Goal: Transaction & Acquisition: Purchase product/service

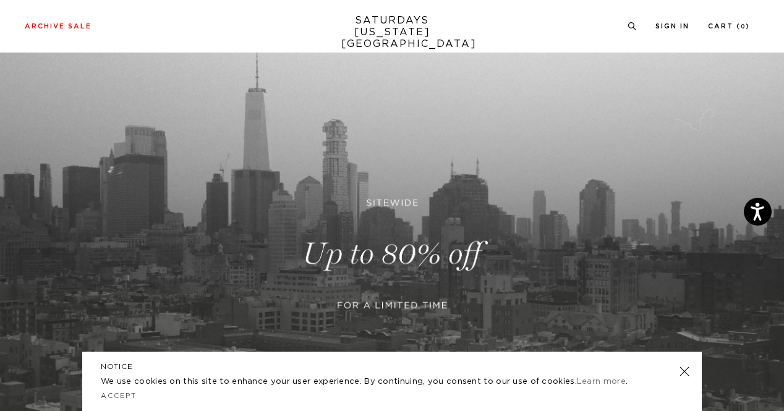
scroll to position [71, 0]
click at [361, 300] on link at bounding box center [392, 254] width 784 height 480
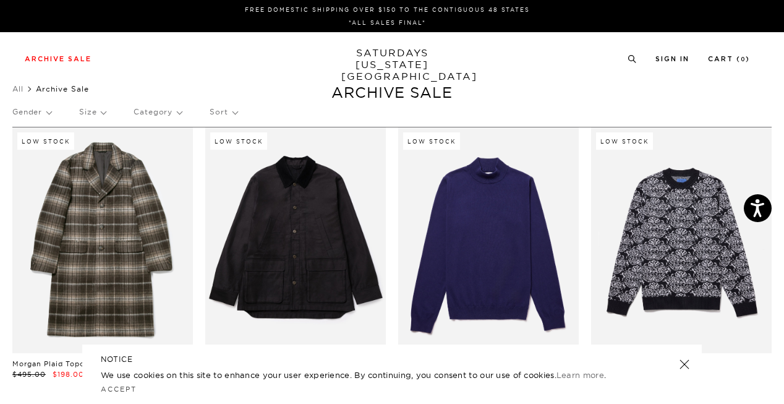
click at [38, 110] on p "Gender" at bounding box center [31, 112] width 39 height 28
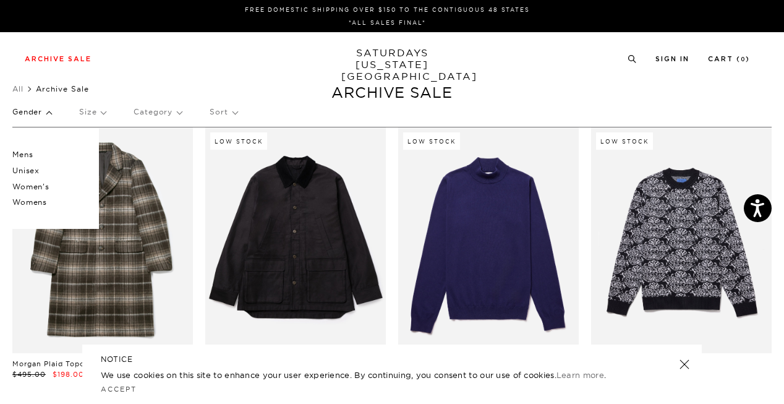
click at [20, 153] on p "Mens" at bounding box center [49, 155] width 74 height 16
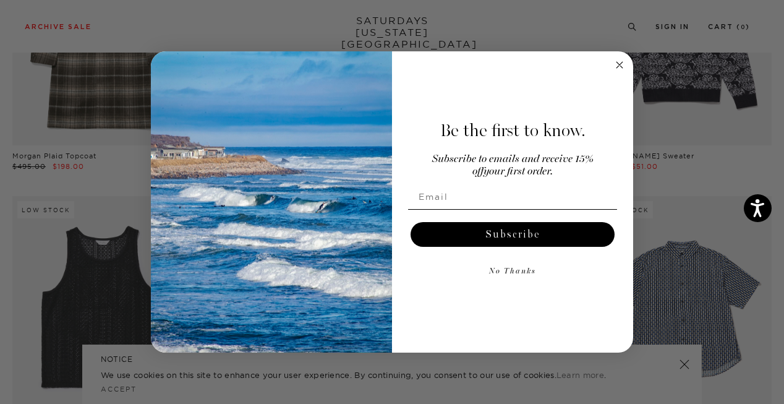
scroll to position [260, 0]
click at [613, 69] on circle "Close dialog" at bounding box center [620, 65] width 14 height 14
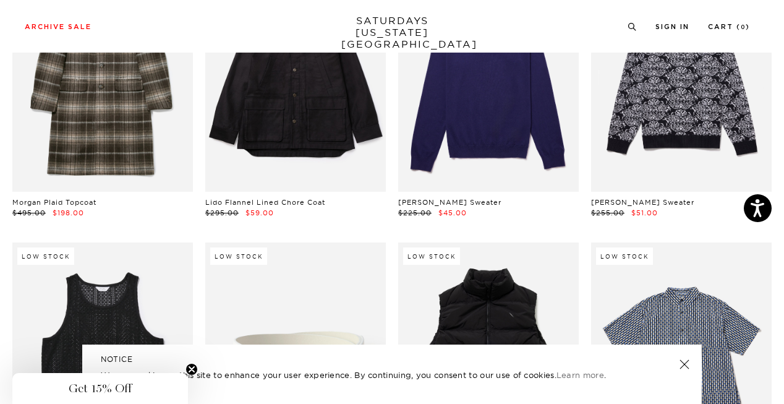
scroll to position [0, 0]
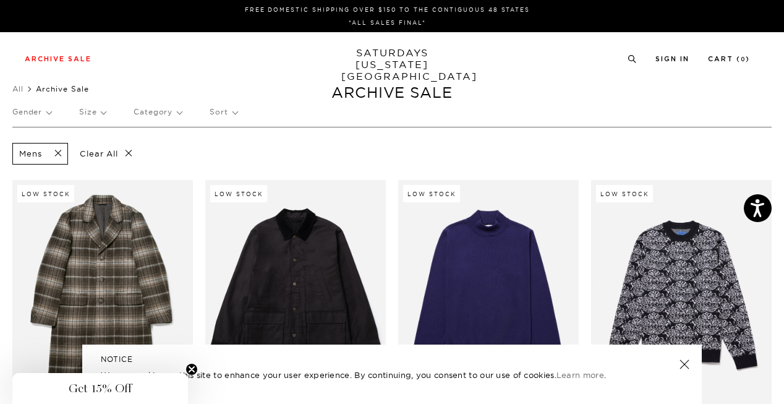
click at [103, 110] on p "Size" at bounding box center [92, 112] width 27 height 28
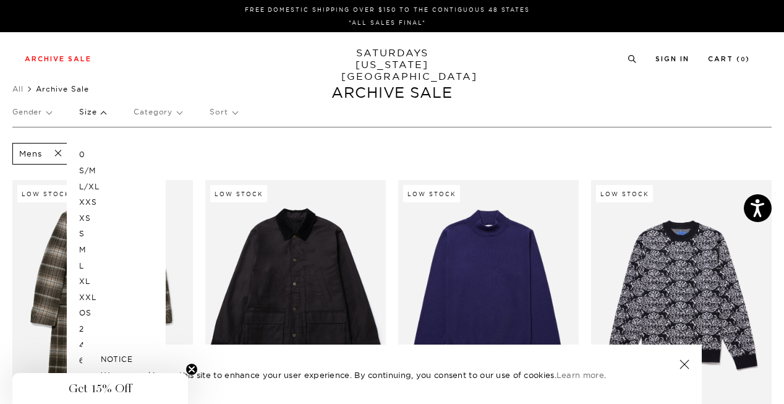
click at [80, 267] on p "L" at bounding box center [116, 266] width 74 height 16
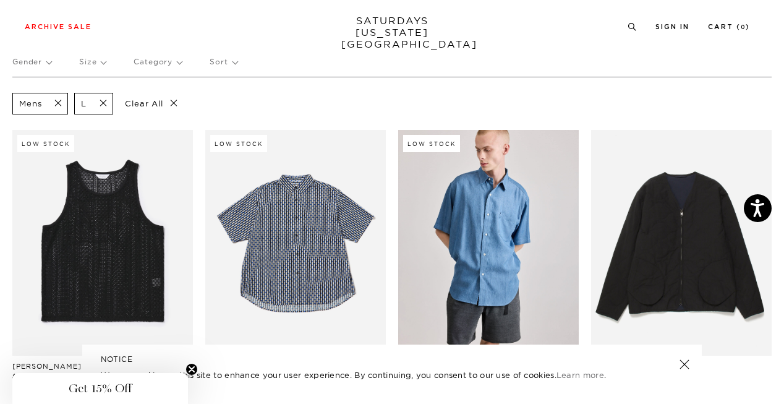
scroll to position [49, 0]
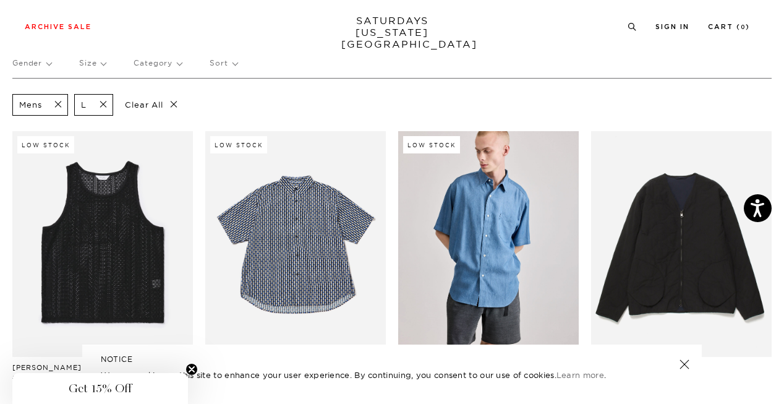
click at [104, 105] on span at bounding box center [100, 105] width 26 height 12
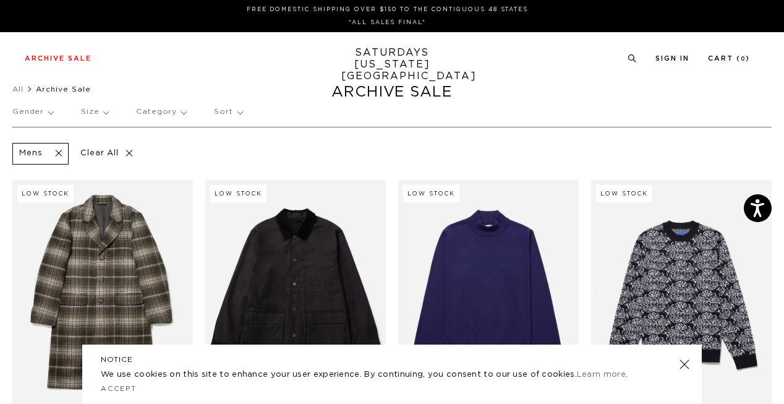
click at [96, 110] on p "Size" at bounding box center [94, 112] width 27 height 28
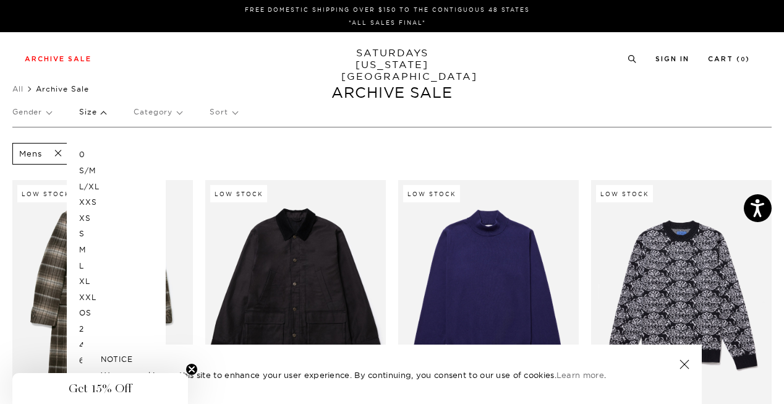
click at [80, 280] on p "XL" at bounding box center [116, 281] width 74 height 16
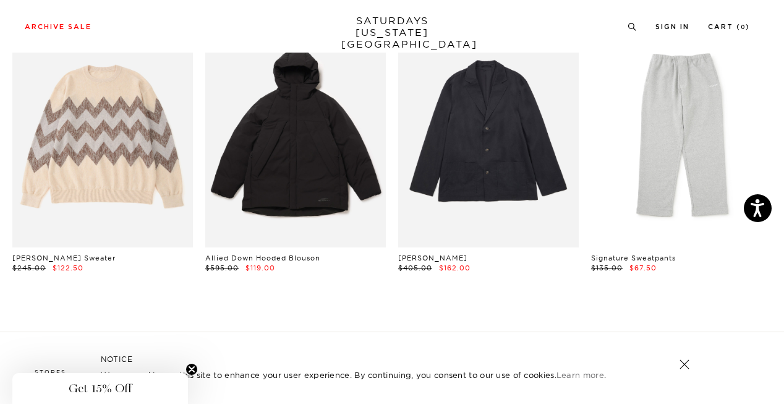
scroll to position [3754, 0]
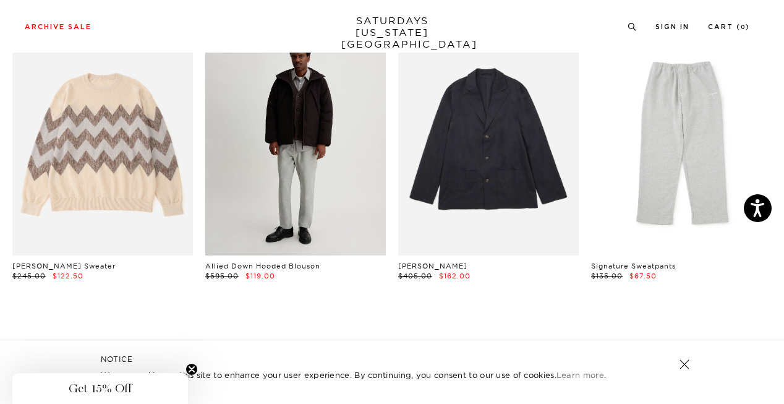
click at [325, 190] on link at bounding box center [295, 143] width 181 height 226
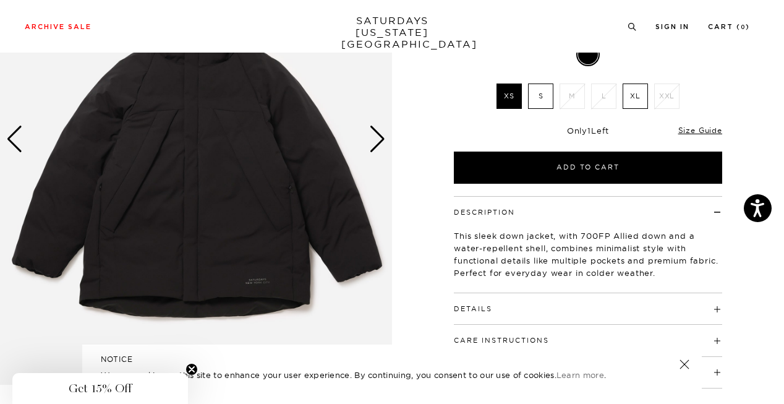
scroll to position [89, 0]
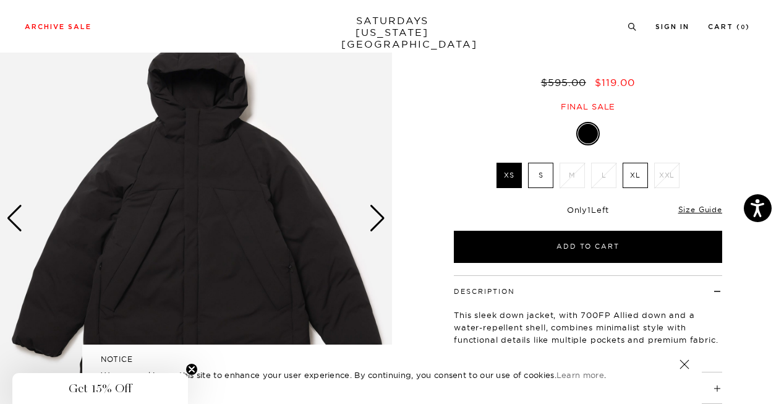
click at [374, 219] on div "Next slide" at bounding box center [377, 218] width 17 height 27
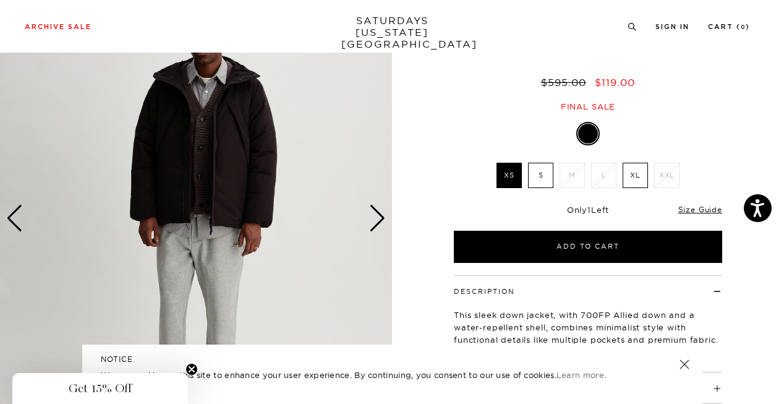
click at [374, 219] on div "Next slide" at bounding box center [377, 218] width 17 height 27
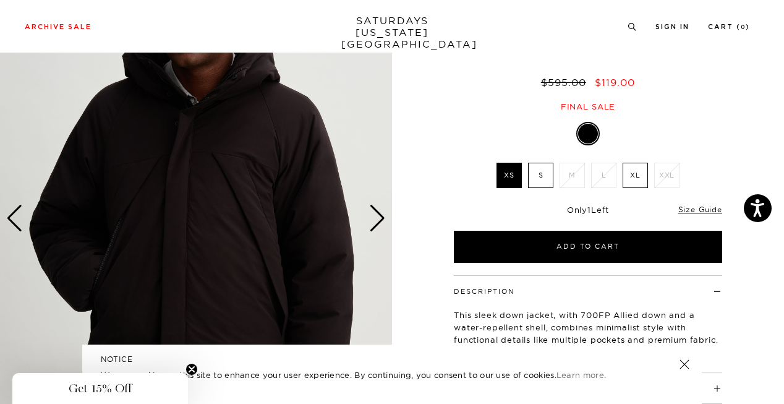
click at [374, 219] on div "Next slide" at bounding box center [377, 218] width 17 height 27
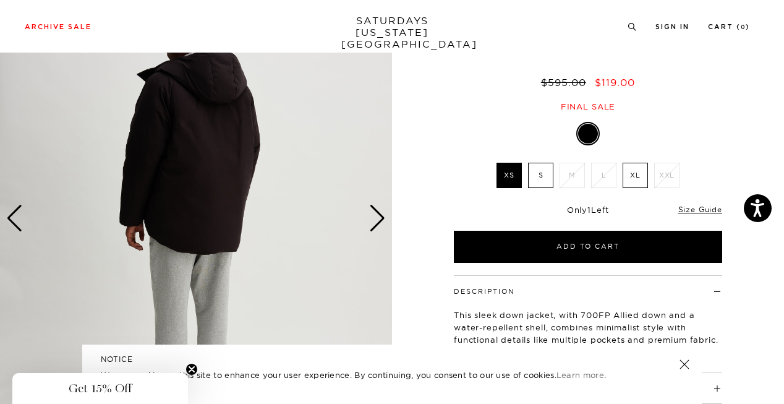
click at [374, 219] on div "Next slide" at bounding box center [377, 218] width 17 height 27
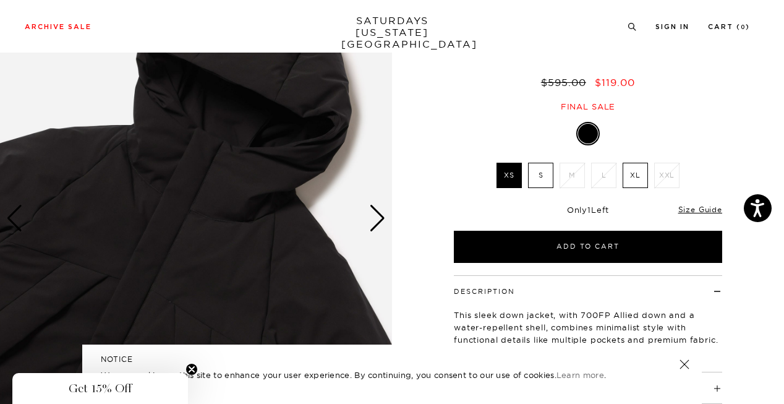
click at [374, 219] on div "Next slide" at bounding box center [377, 218] width 17 height 27
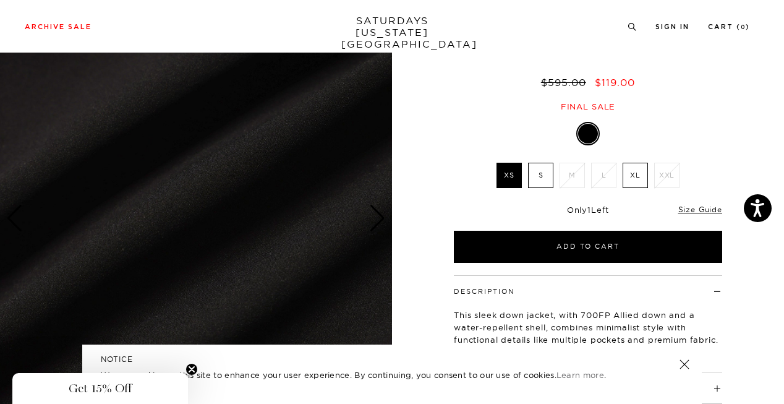
click at [374, 219] on div "Next slide" at bounding box center [377, 218] width 17 height 27
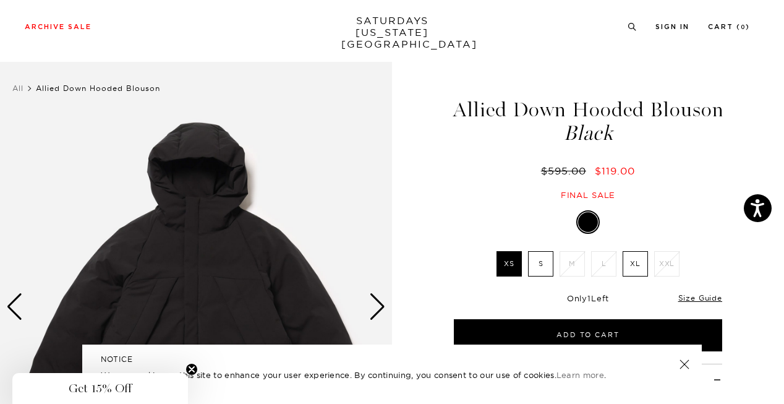
scroll to position [108, 0]
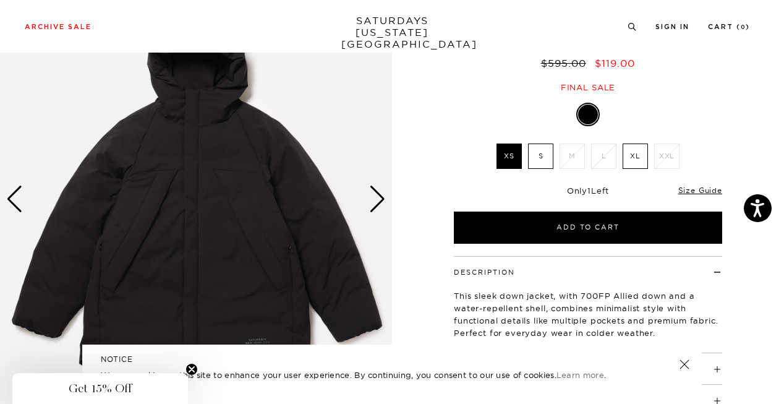
click at [382, 197] on div "Next slide" at bounding box center [377, 199] width 17 height 27
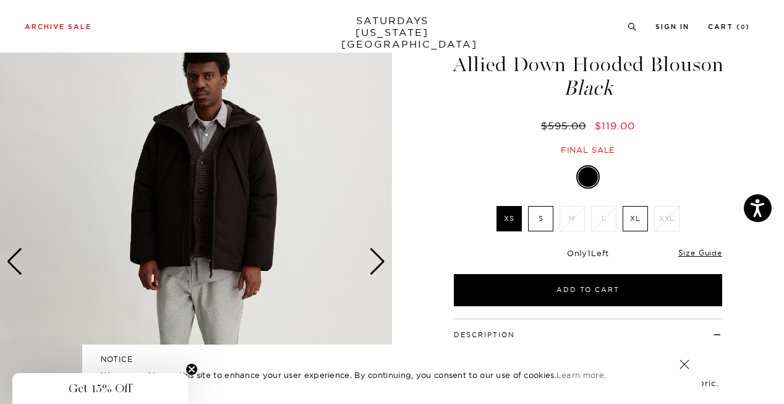
scroll to position [47, 0]
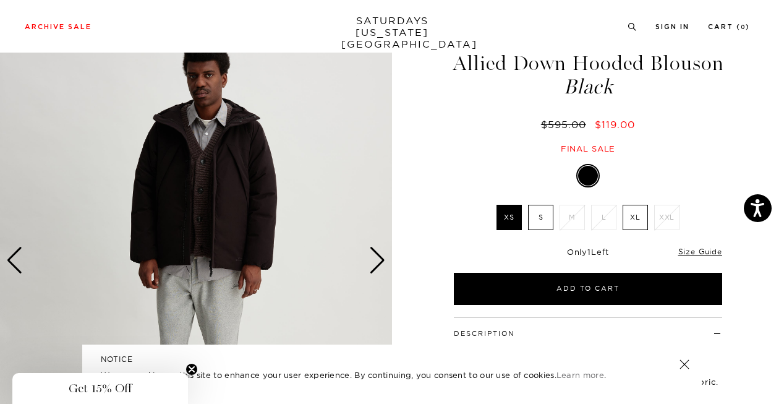
click at [381, 260] on div "Next slide" at bounding box center [377, 260] width 17 height 27
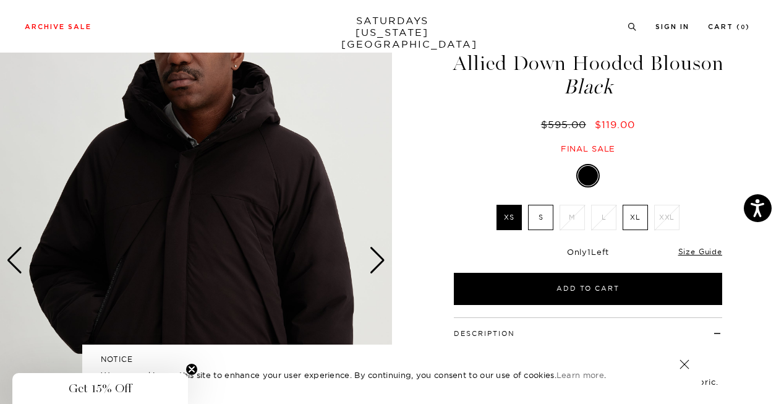
click at [381, 260] on div "Next slide" at bounding box center [377, 260] width 17 height 27
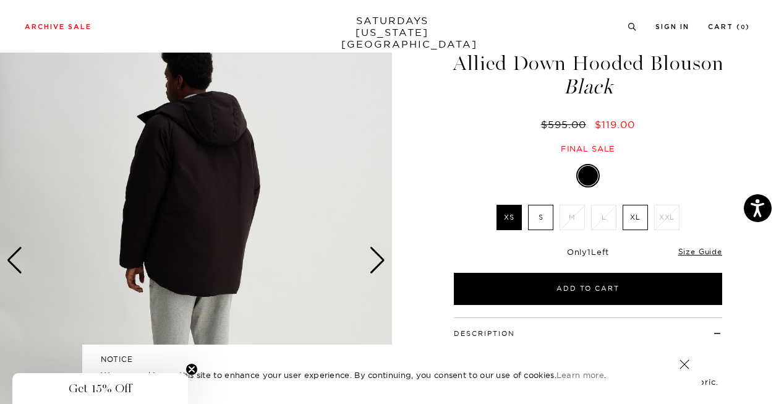
click at [381, 260] on div "Next slide" at bounding box center [377, 260] width 17 height 27
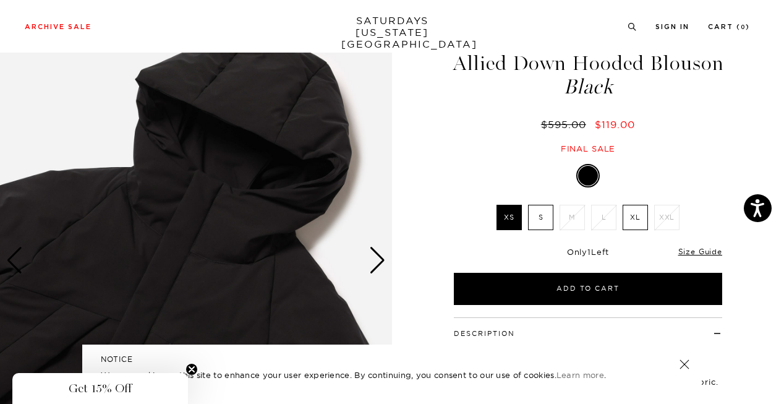
click at [381, 260] on div "Next slide" at bounding box center [377, 260] width 17 height 27
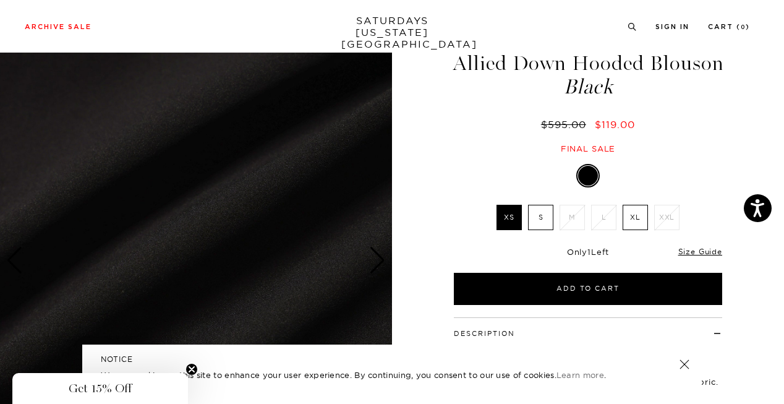
click at [627, 220] on label "XL" at bounding box center [635, 217] width 25 height 25
click at [0, 0] on input "XL" at bounding box center [0, 0] width 0 height 0
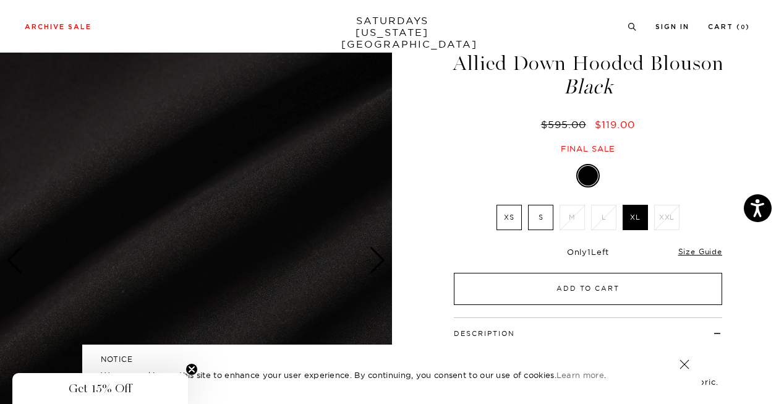
click at [596, 292] on button "Add to Cart" at bounding box center [588, 289] width 268 height 32
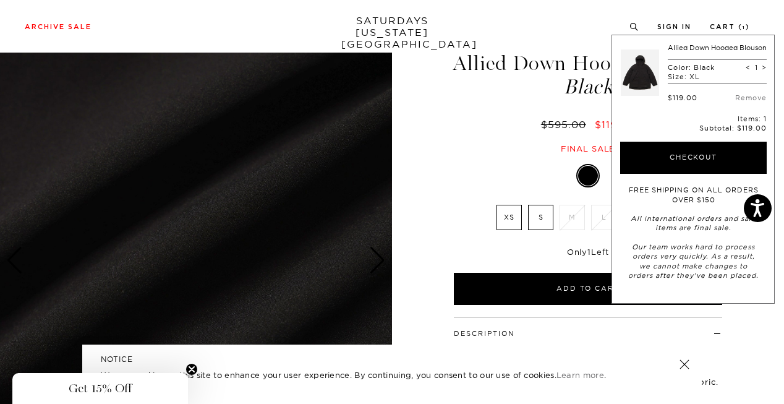
click at [449, 95] on div "Allied Down Hooded Blouson Black $595.00 $119.00 Final sale" at bounding box center [587, 91] width 309 height 126
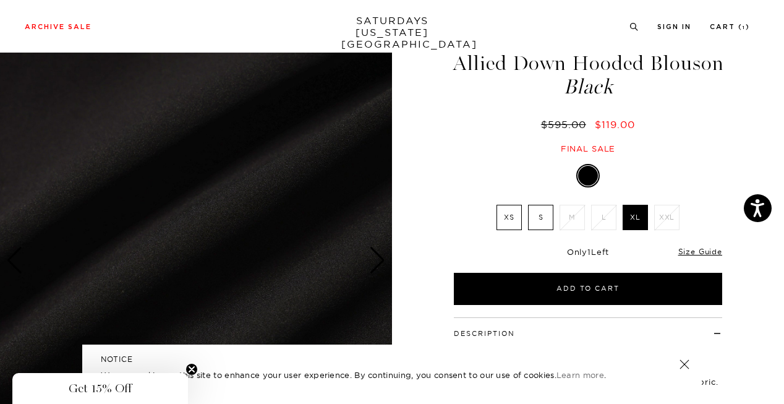
scroll to position [0, 0]
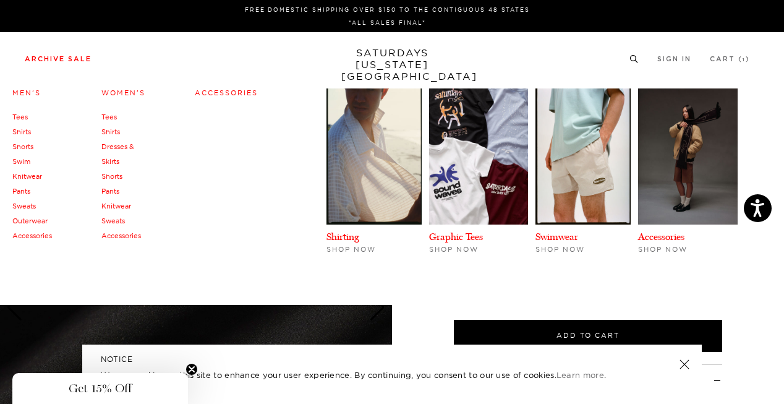
click at [34, 90] on link "Men's" at bounding box center [26, 92] width 28 height 9
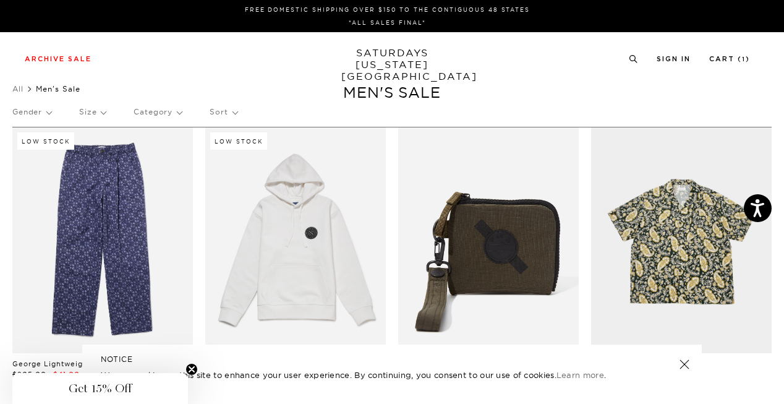
click at [38, 116] on p "Gender" at bounding box center [31, 112] width 39 height 28
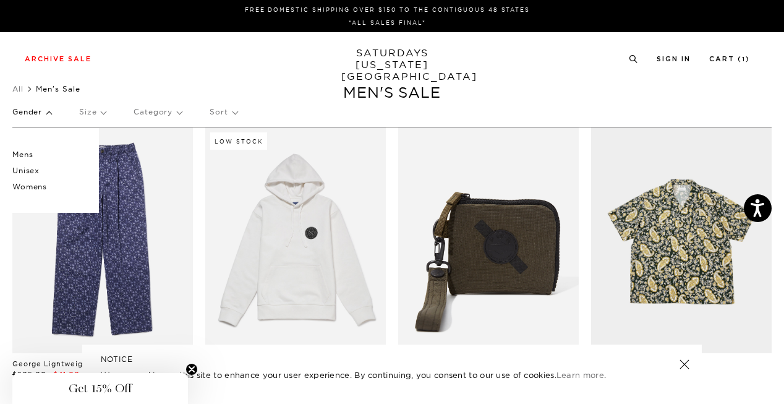
click at [21, 156] on p "Mens" at bounding box center [49, 155] width 74 height 16
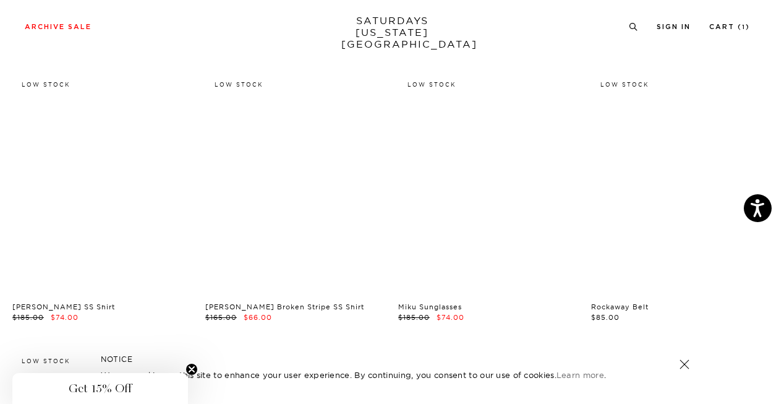
scroll to position [13122, 0]
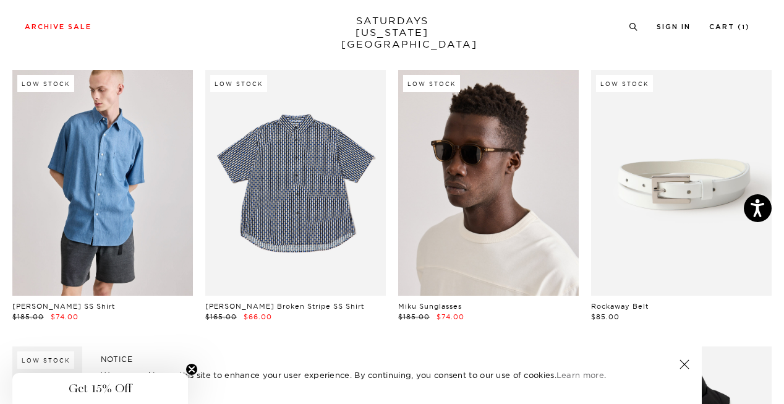
click at [481, 237] on link at bounding box center [488, 183] width 181 height 226
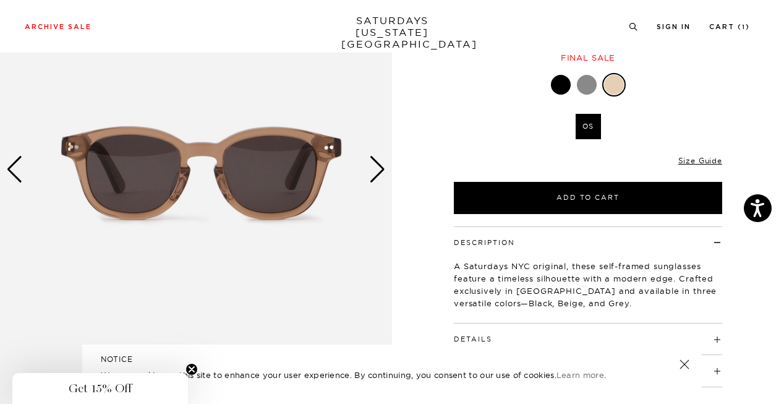
scroll to position [139, 0]
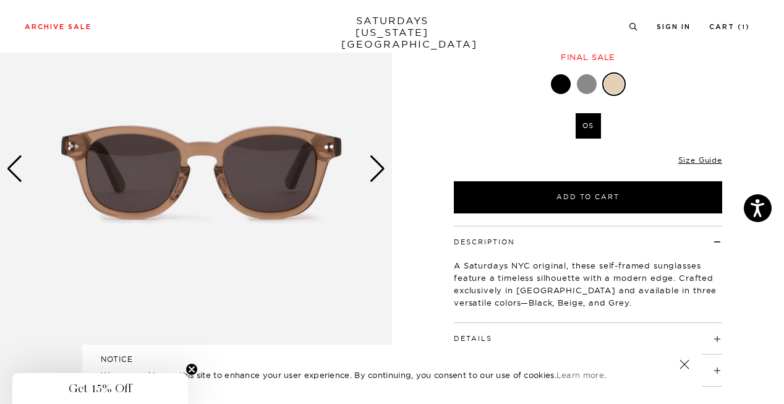
click at [378, 169] on div "Next slide" at bounding box center [377, 168] width 17 height 27
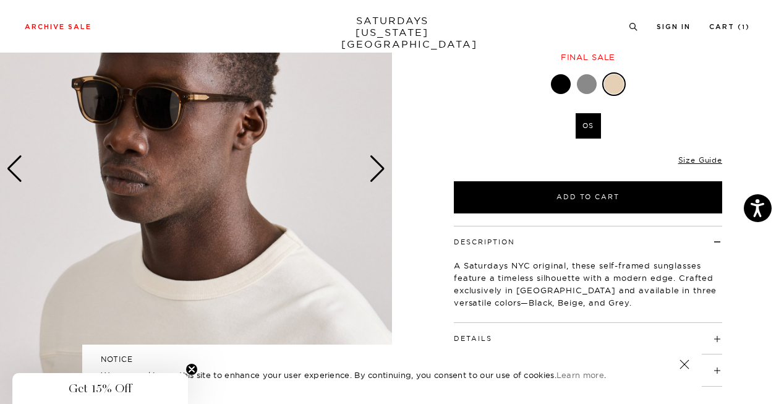
click at [378, 169] on div "Next slide" at bounding box center [377, 168] width 17 height 27
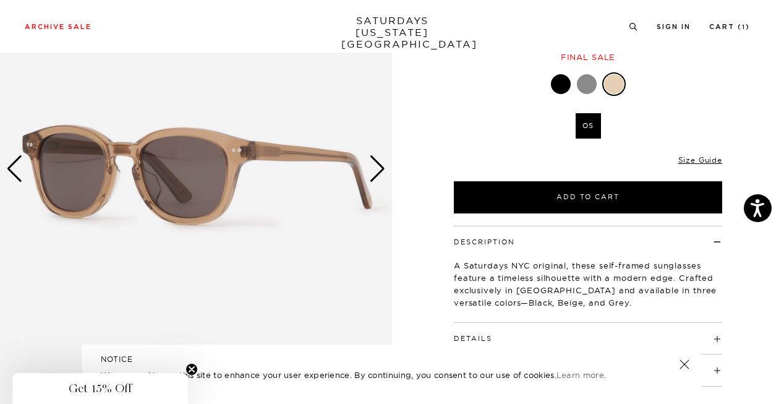
click at [378, 169] on div "Next slide" at bounding box center [377, 168] width 17 height 27
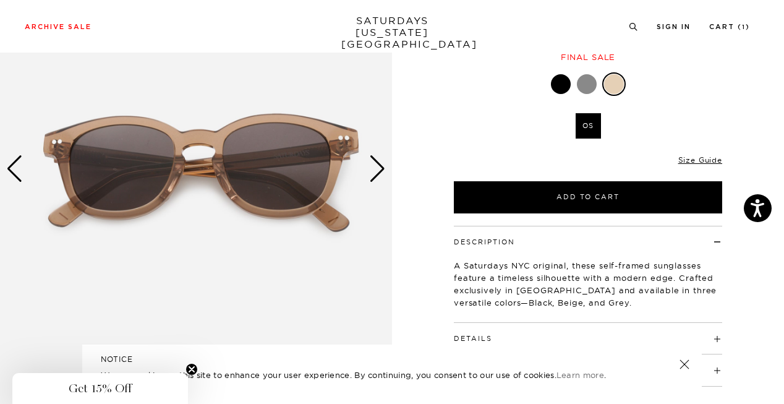
click at [378, 169] on div "Next slide" at bounding box center [377, 168] width 17 height 27
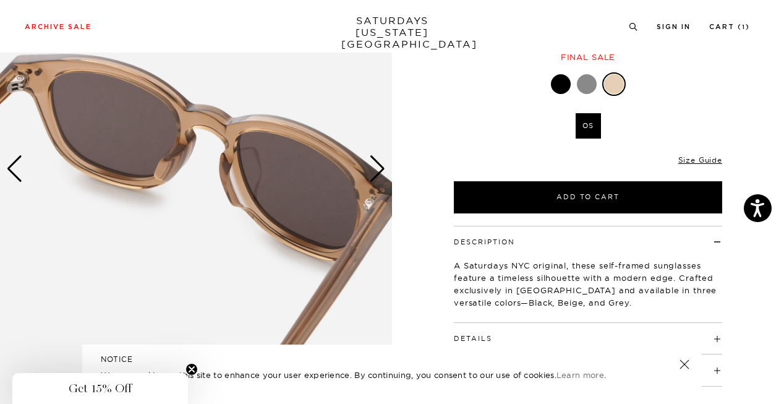
click at [378, 169] on div "Next slide" at bounding box center [377, 168] width 17 height 27
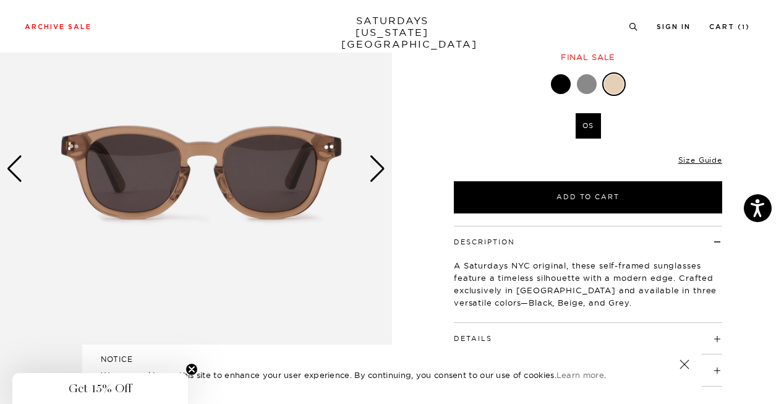
click at [589, 80] on div at bounding box center [587, 84] width 20 height 20
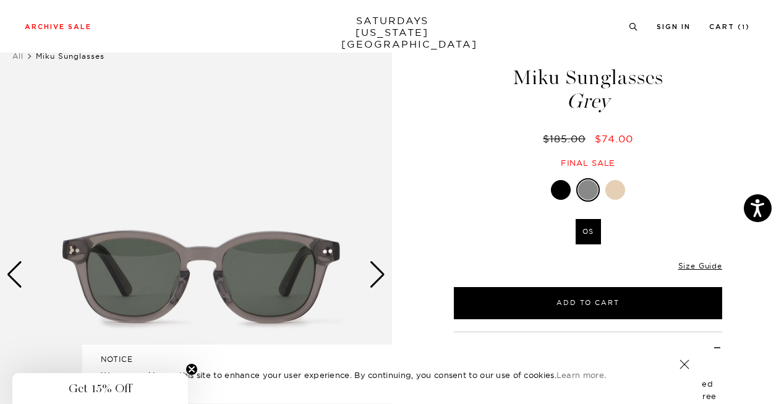
scroll to position [33, 0]
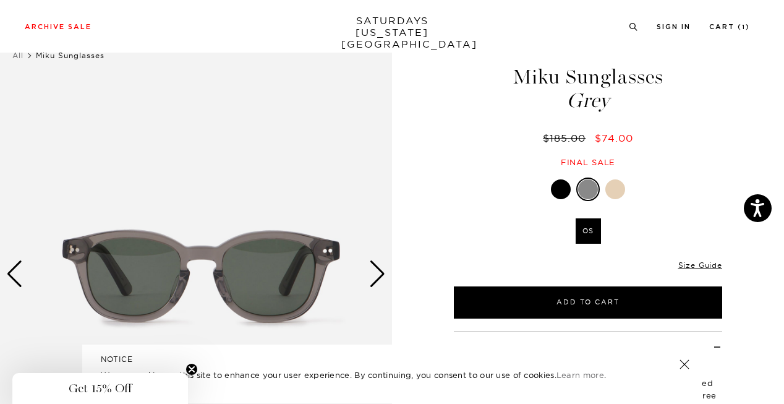
click at [559, 186] on div at bounding box center [561, 189] width 20 height 20
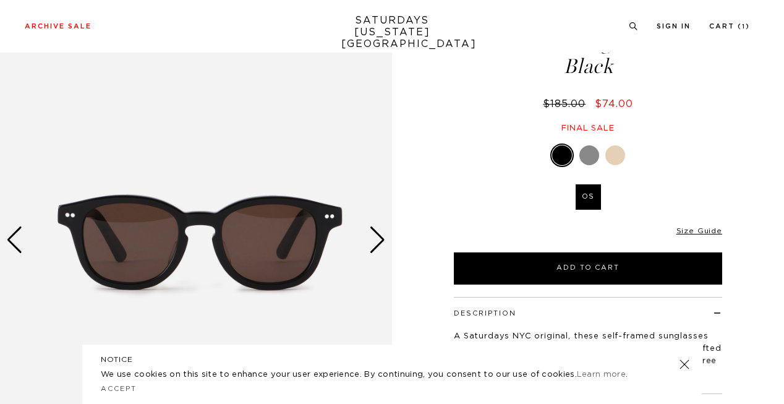
scroll to position [68, 0]
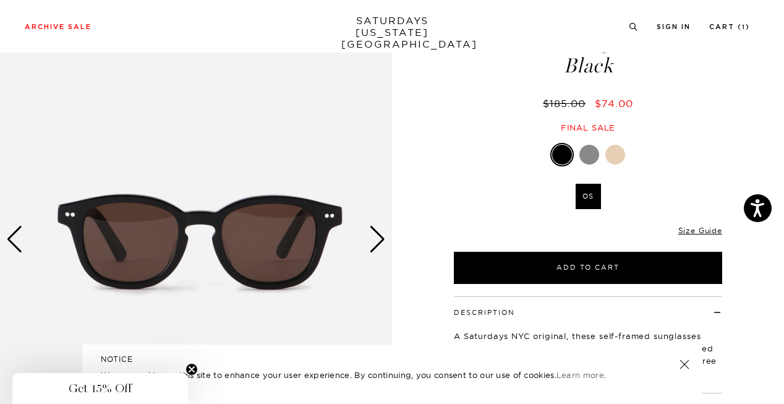
click at [616, 156] on div at bounding box center [615, 155] width 20 height 20
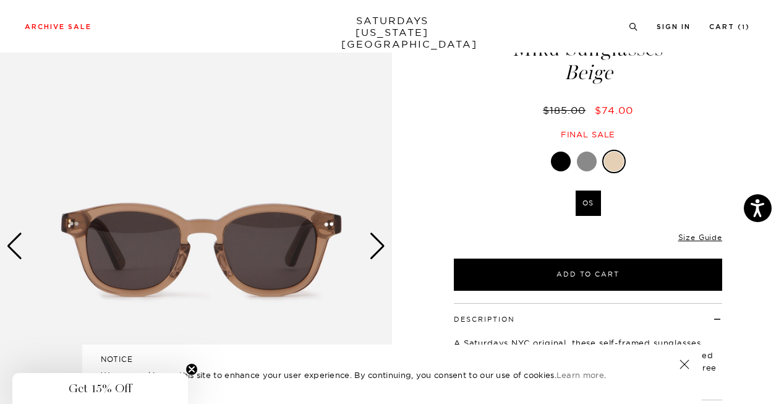
scroll to position [160, 0]
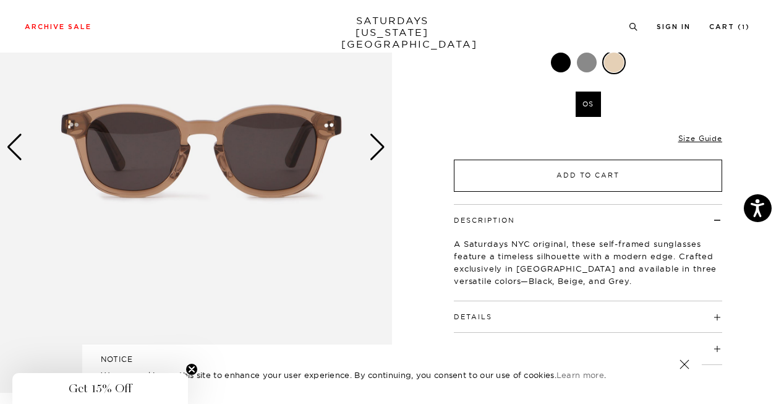
click at [573, 177] on button "Add to Cart" at bounding box center [588, 176] width 268 height 32
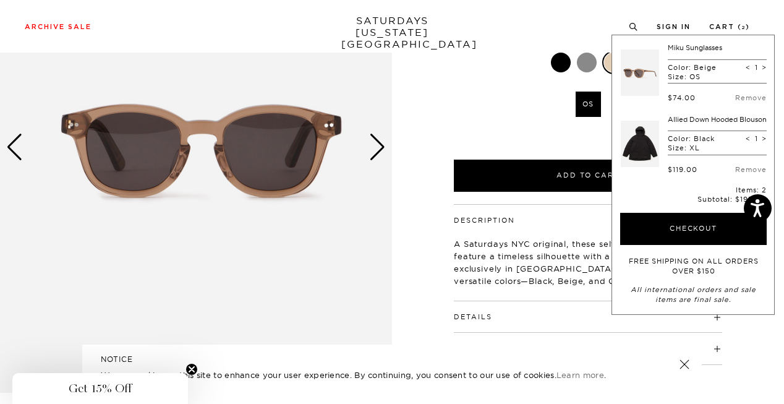
scroll to position [0, 0]
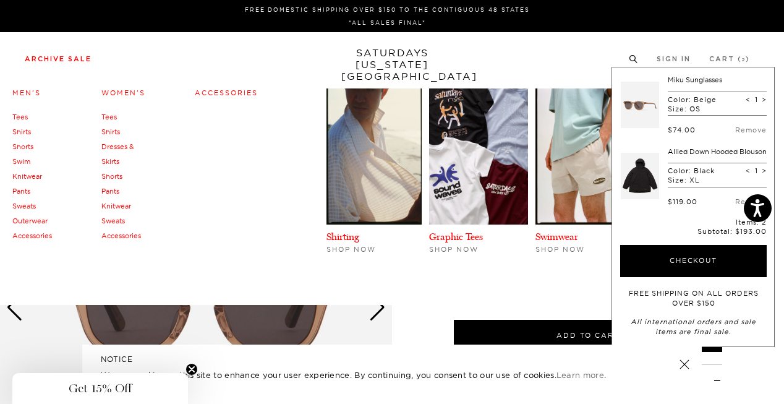
click at [48, 56] on link "Archive Sale" at bounding box center [58, 59] width 67 height 7
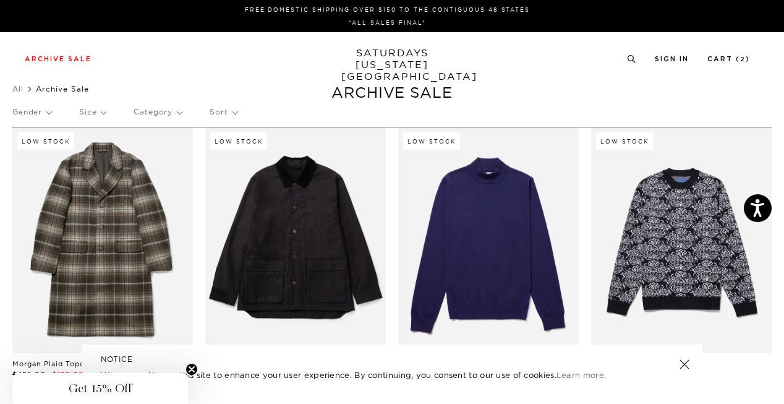
click at [30, 111] on p "Gender" at bounding box center [31, 112] width 39 height 28
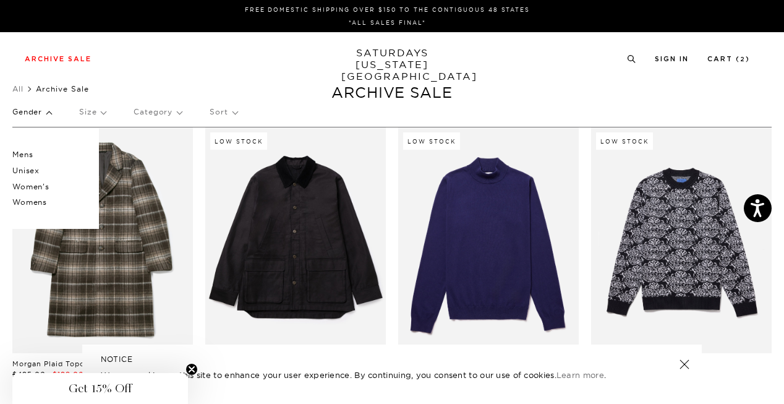
click at [19, 155] on p "Mens" at bounding box center [49, 155] width 74 height 16
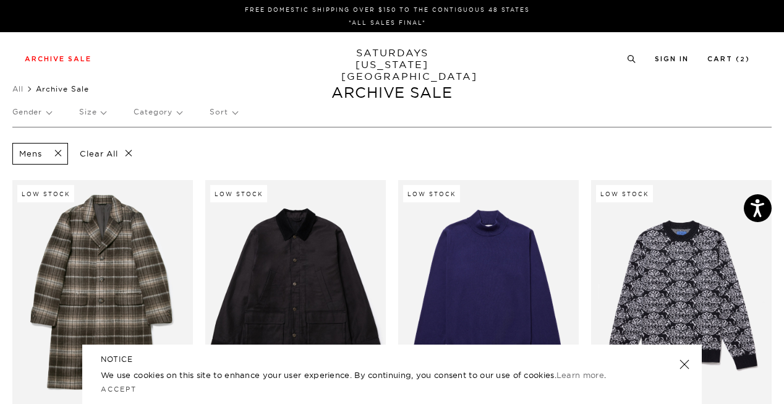
click at [145, 109] on p "Category" at bounding box center [158, 112] width 48 height 28
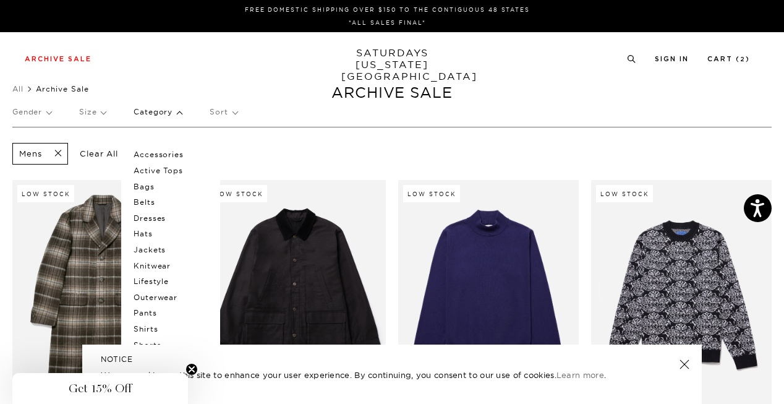
click at [92, 111] on p "Size" at bounding box center [92, 112] width 27 height 28
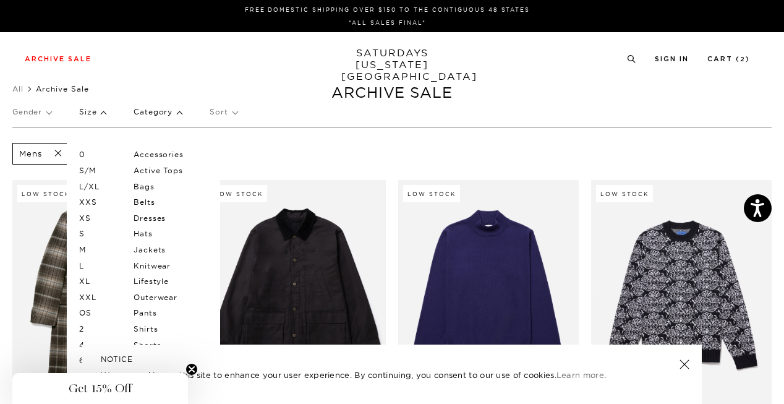
click at [88, 185] on p "L/XL" at bounding box center [116, 187] width 74 height 16
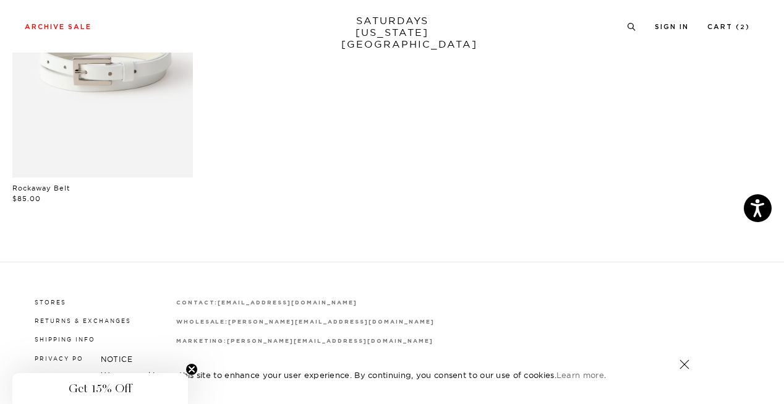
scroll to position [64, 0]
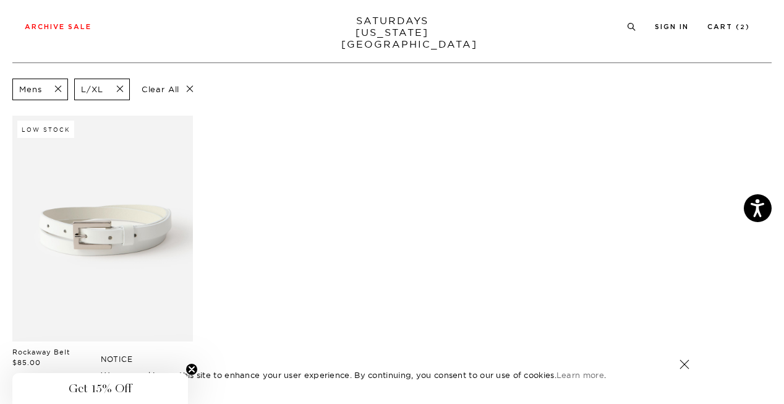
click at [119, 92] on span at bounding box center [116, 89] width 26 height 12
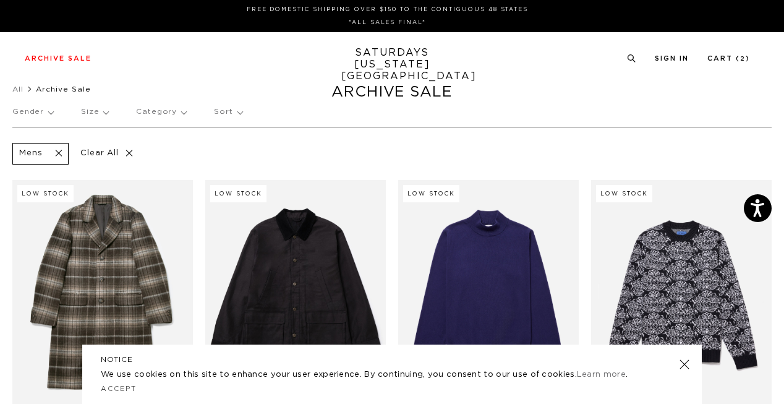
click at [93, 111] on p "Size" at bounding box center [94, 112] width 27 height 28
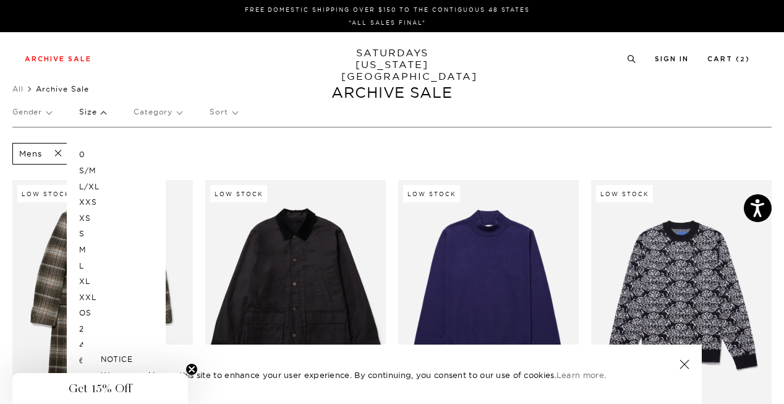
click at [83, 279] on p "XL" at bounding box center [116, 281] width 74 height 16
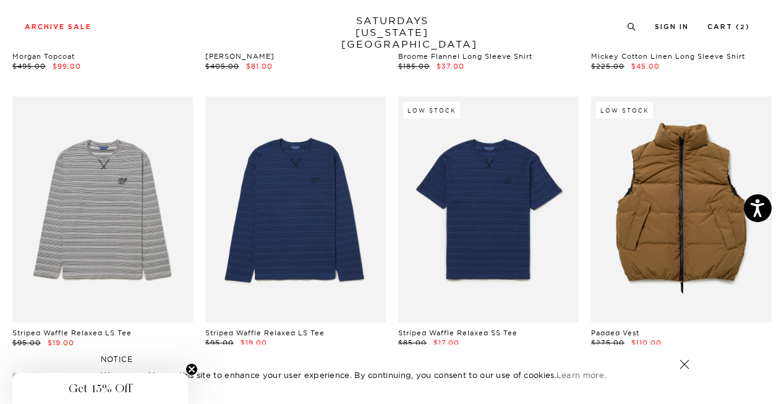
scroll to position [3406, 0]
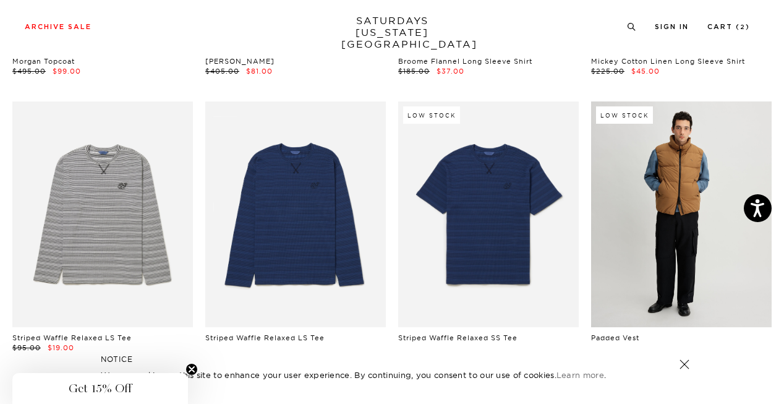
click at [651, 187] on link at bounding box center [681, 214] width 181 height 226
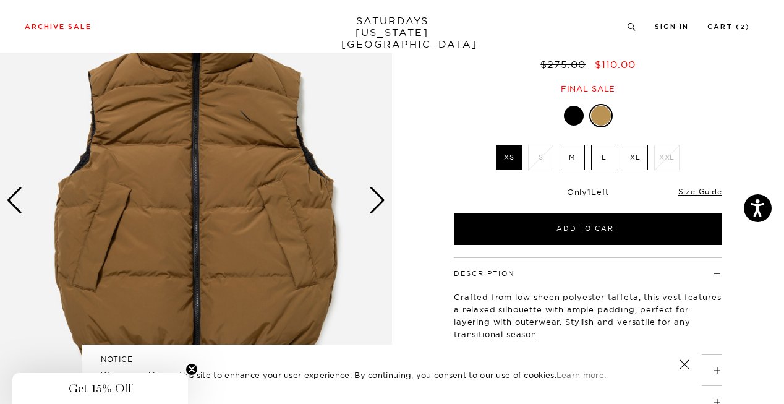
scroll to position [108, 0]
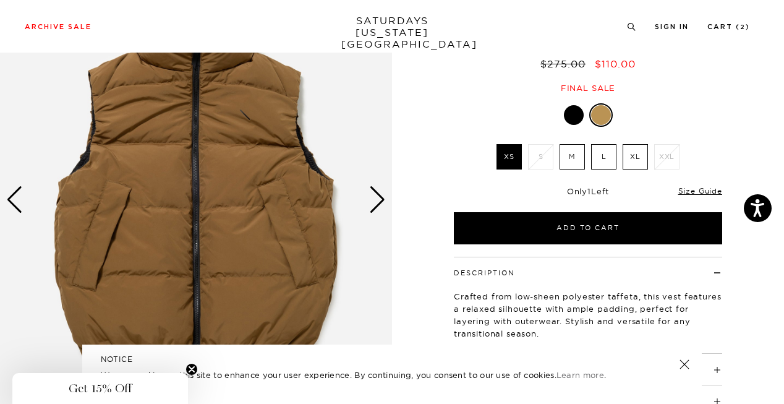
click at [369, 201] on img at bounding box center [196, 200] width 392 height 490
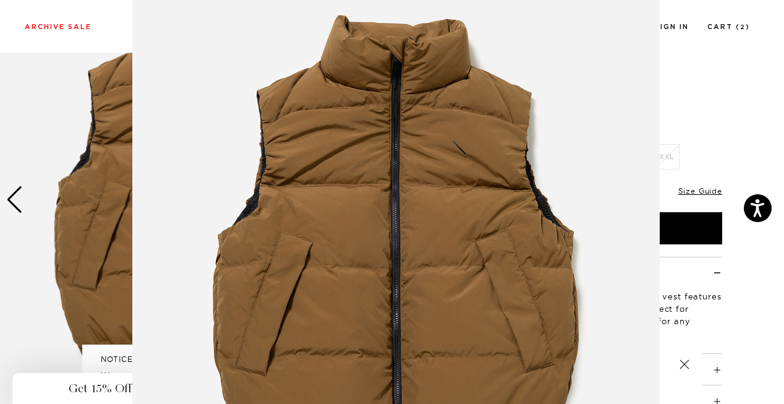
scroll to position [57, 0]
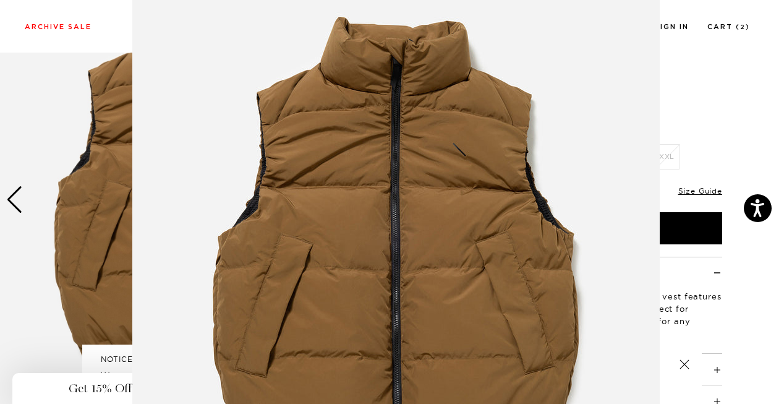
click at [731, 101] on figure at bounding box center [392, 202] width 784 height 404
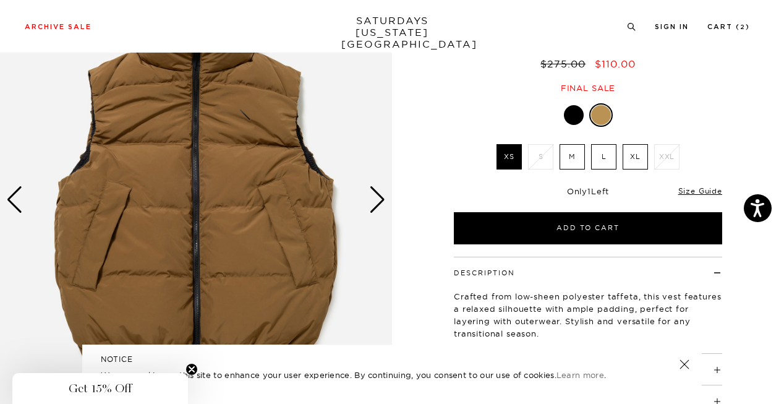
click at [378, 203] on div "Next slide" at bounding box center [377, 199] width 17 height 27
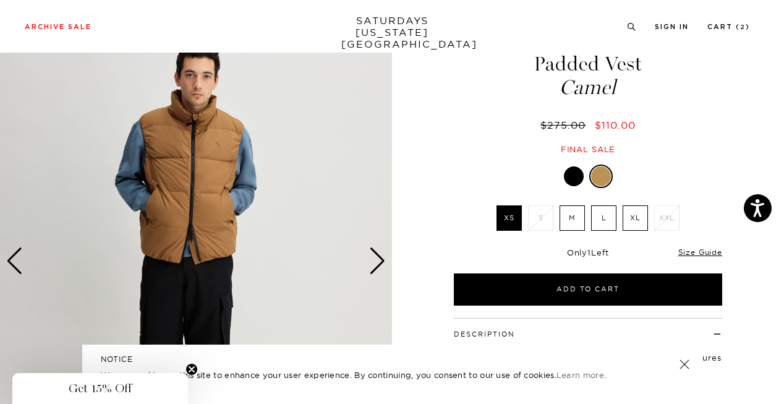
scroll to position [44, 0]
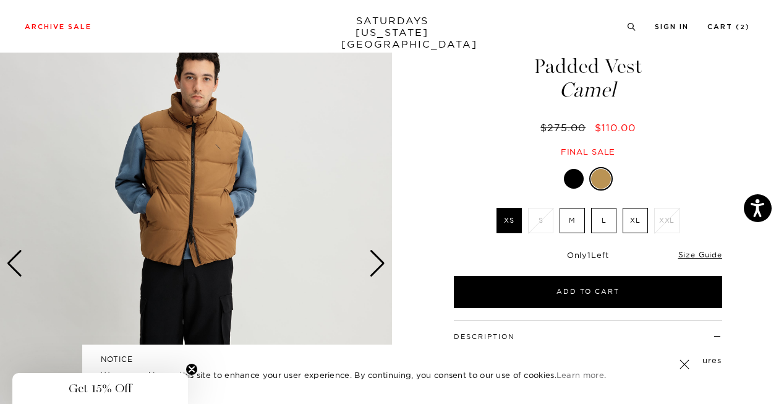
click at [378, 265] on div "Next slide" at bounding box center [377, 263] width 17 height 27
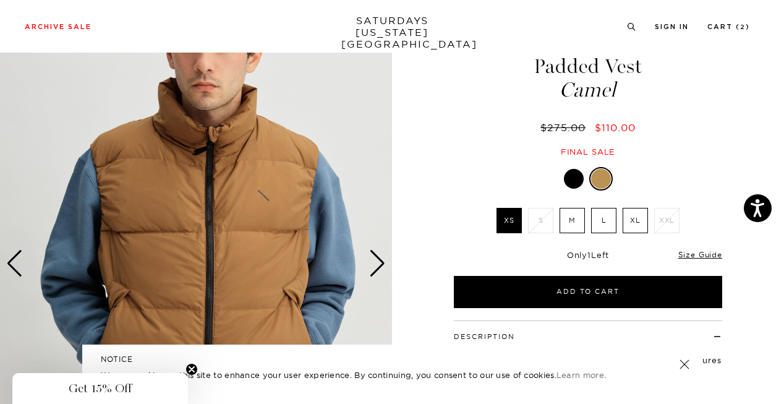
click at [378, 265] on div "Next slide" at bounding box center [377, 263] width 17 height 27
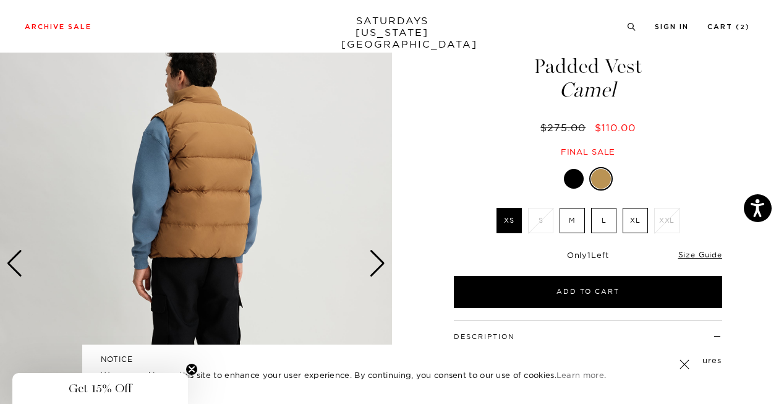
click at [378, 265] on div "Next slide" at bounding box center [377, 263] width 17 height 27
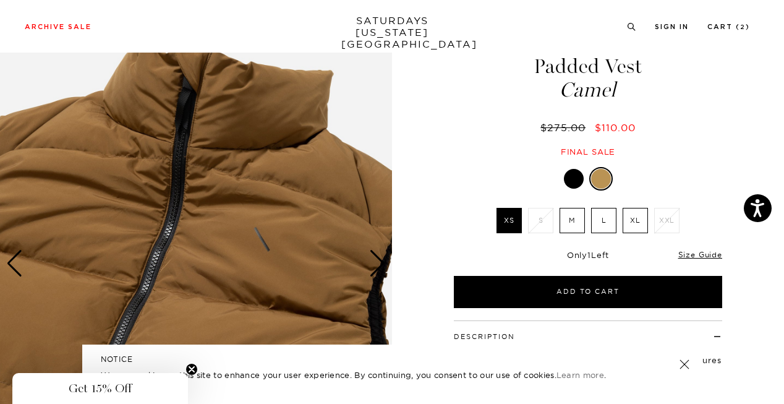
click at [378, 265] on div "Next slide" at bounding box center [377, 263] width 17 height 27
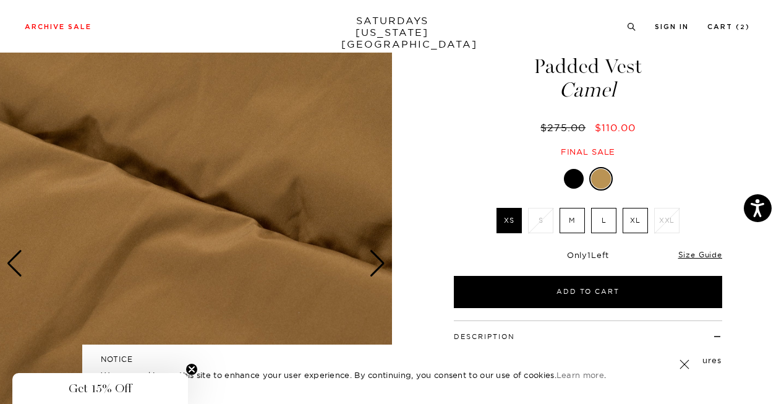
click at [378, 265] on div "Next slide" at bounding box center [377, 263] width 17 height 27
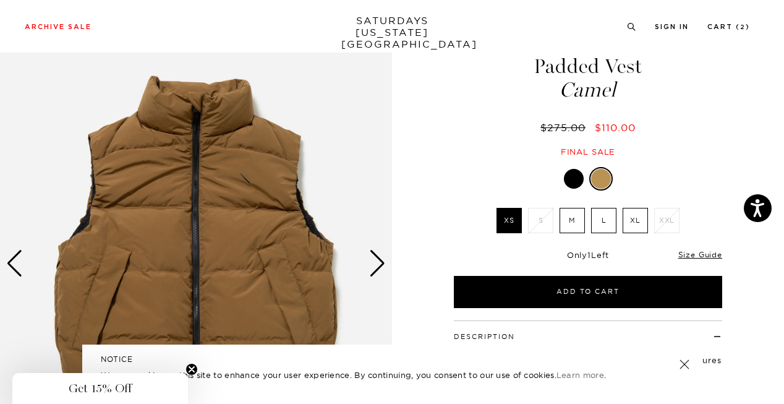
click at [378, 265] on div "Next slide" at bounding box center [377, 263] width 17 height 27
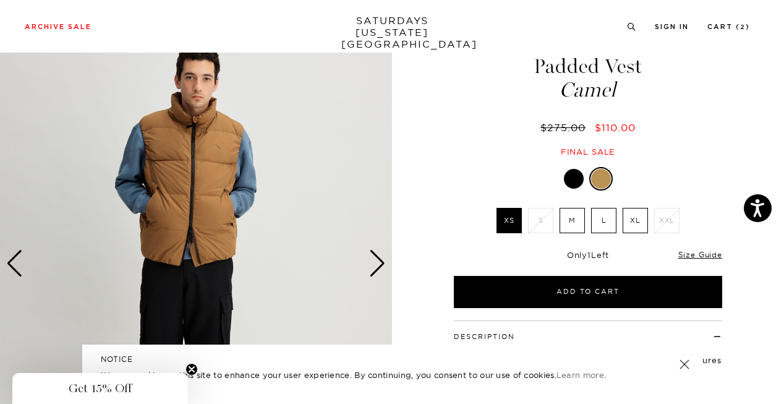
click at [378, 265] on div "Next slide" at bounding box center [377, 263] width 17 height 27
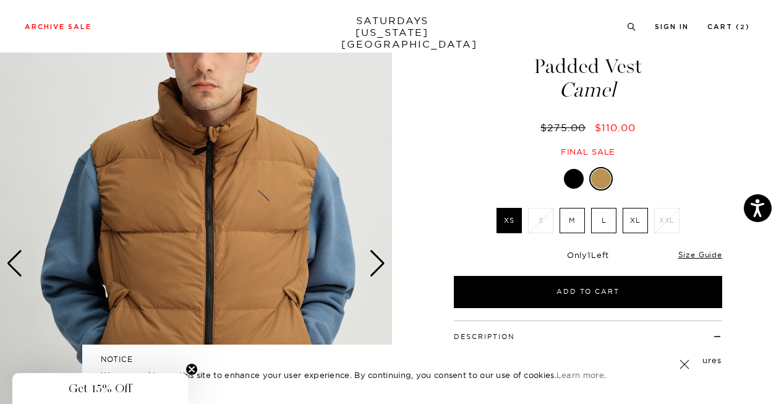
click at [600, 218] on label "L" at bounding box center [603, 220] width 25 height 25
click at [0, 0] on input "L" at bounding box center [0, 0] width 0 height 0
click at [634, 226] on label "XL" at bounding box center [635, 220] width 25 height 25
click at [0, 0] on input "XL" at bounding box center [0, 0] width 0 height 0
click at [606, 226] on label "L" at bounding box center [603, 220] width 25 height 25
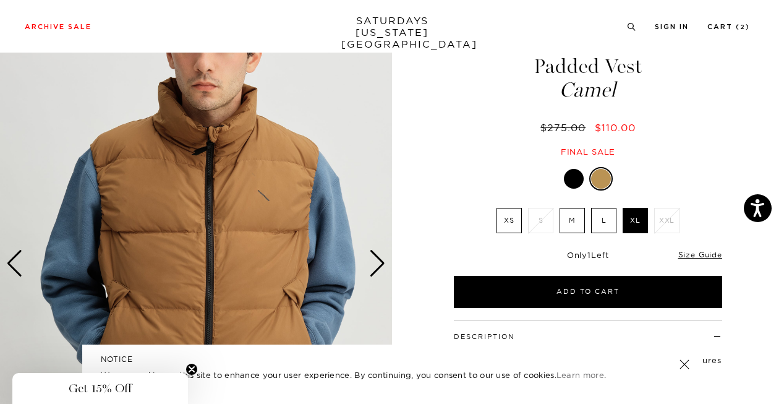
click at [0, 0] on input "L" at bounding box center [0, 0] width 0 height 0
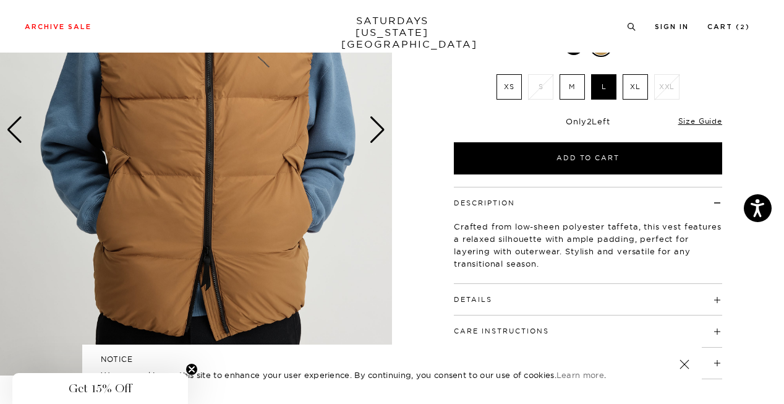
scroll to position [83, 0]
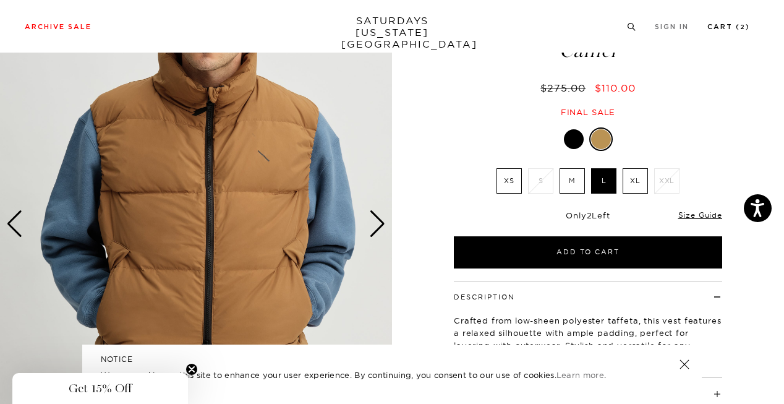
click at [722, 25] on link "Cart ( 2 )" at bounding box center [728, 26] width 43 height 7
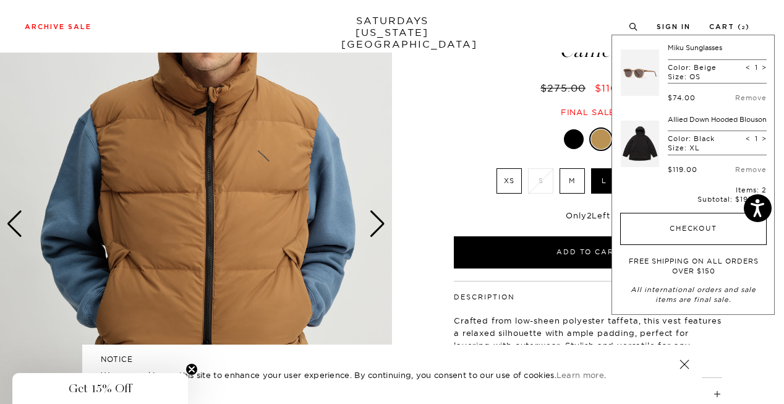
click at [690, 228] on button "Checkout" at bounding box center [693, 229] width 147 height 32
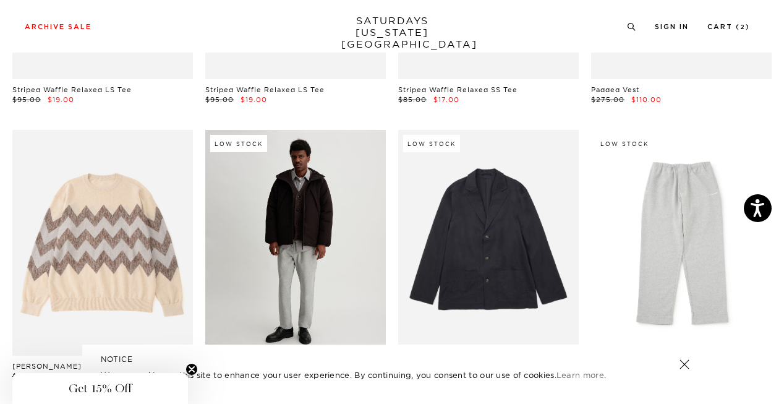
scroll to position [3656, 0]
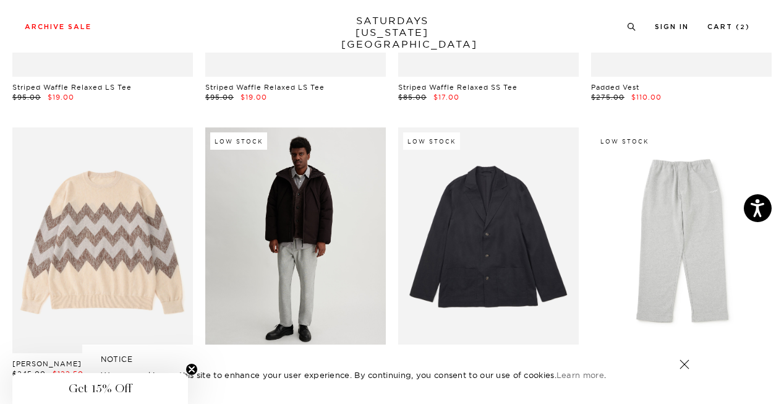
click at [342, 279] on link at bounding box center [295, 240] width 181 height 226
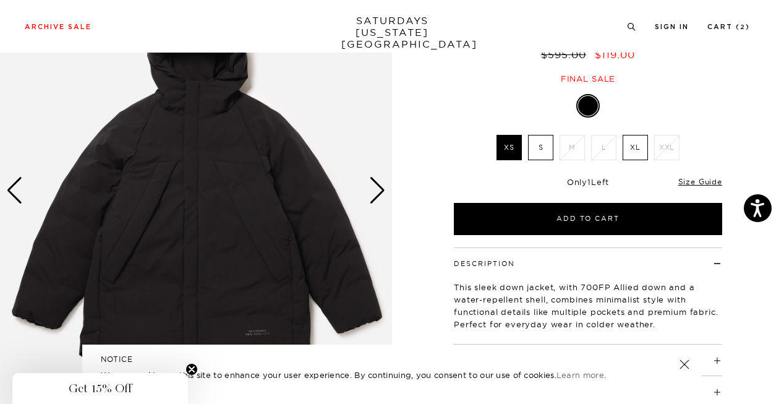
scroll to position [117, 0]
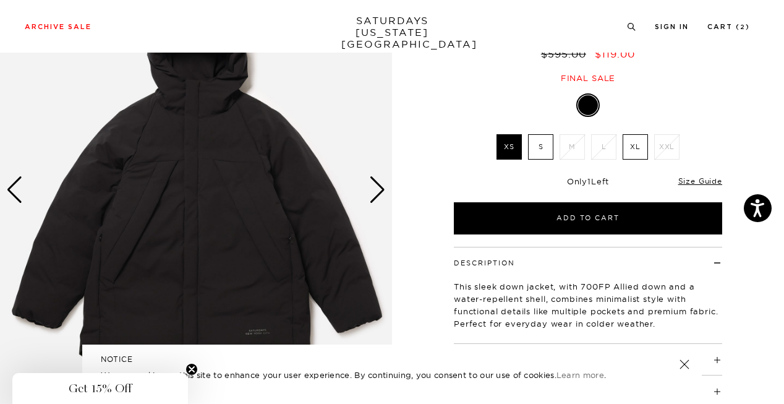
click at [376, 191] on div "Next slide" at bounding box center [377, 189] width 17 height 27
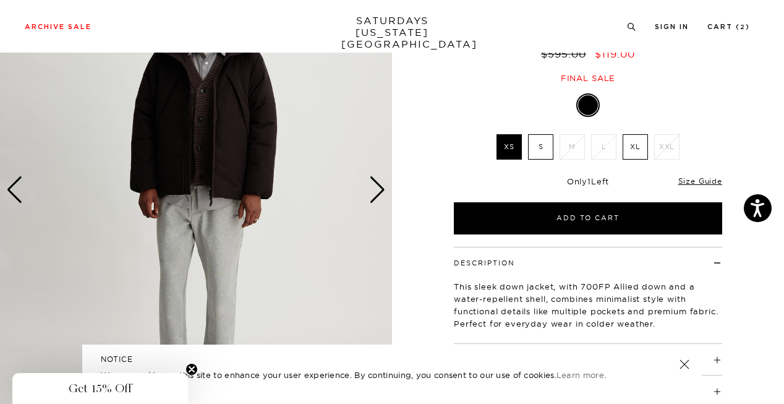
click at [376, 191] on div "Next slide" at bounding box center [377, 189] width 17 height 27
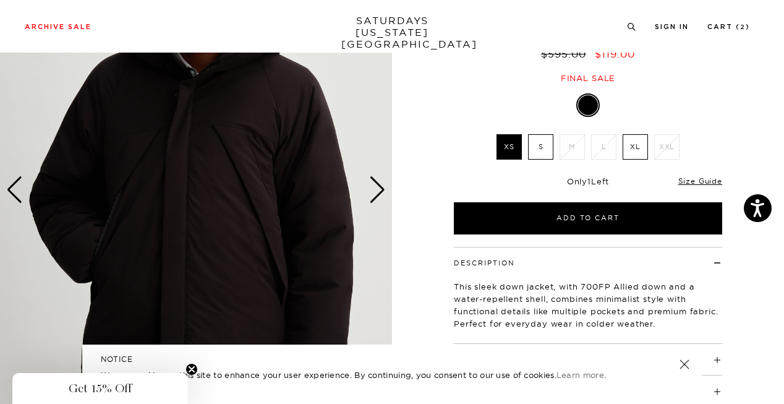
click at [376, 191] on div "Next slide" at bounding box center [377, 189] width 17 height 27
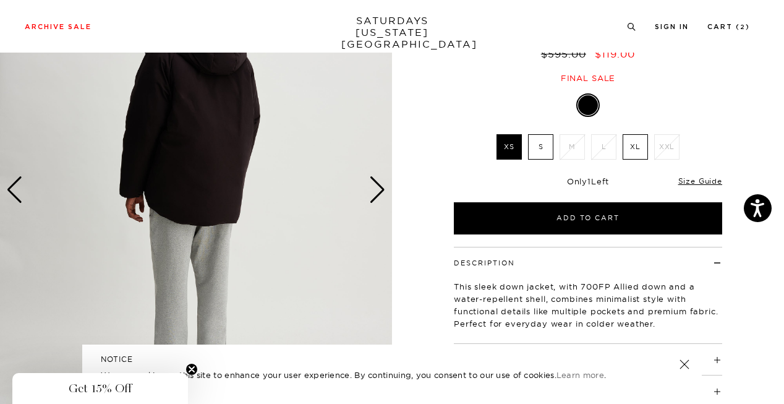
click at [376, 191] on div "Next slide" at bounding box center [377, 189] width 17 height 27
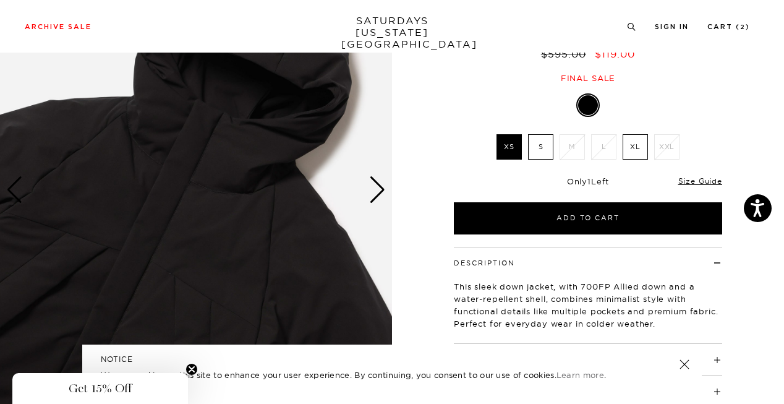
click at [376, 191] on div "Next slide" at bounding box center [377, 189] width 17 height 27
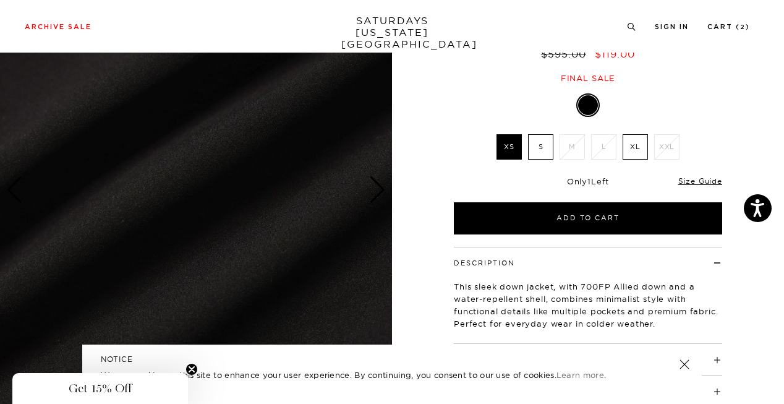
click at [376, 191] on div "Next slide" at bounding box center [377, 189] width 17 height 27
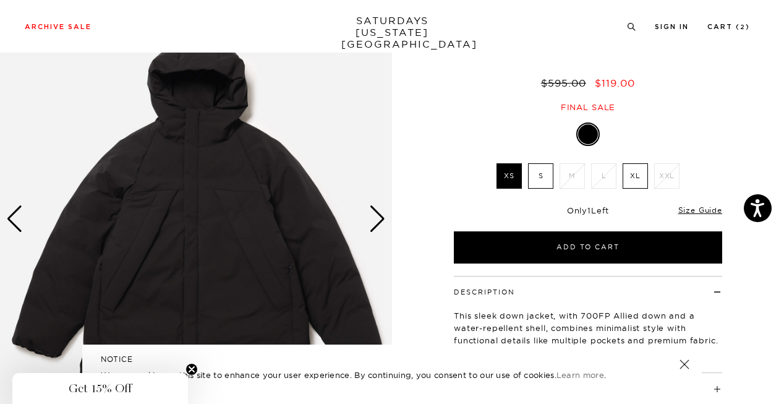
scroll to position [88, 0]
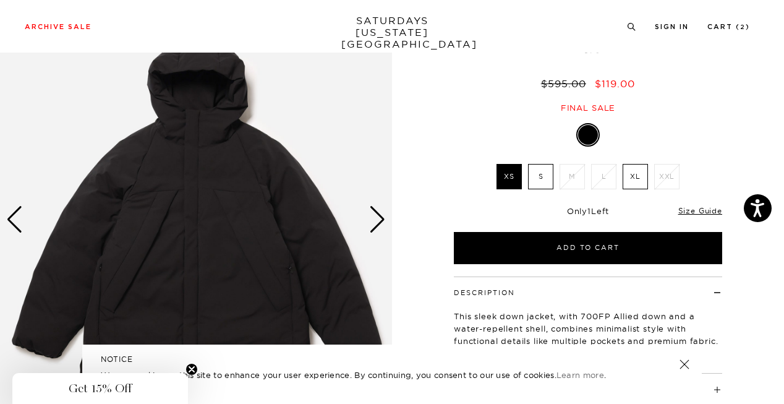
click at [380, 220] on div "Next slide" at bounding box center [377, 219] width 17 height 27
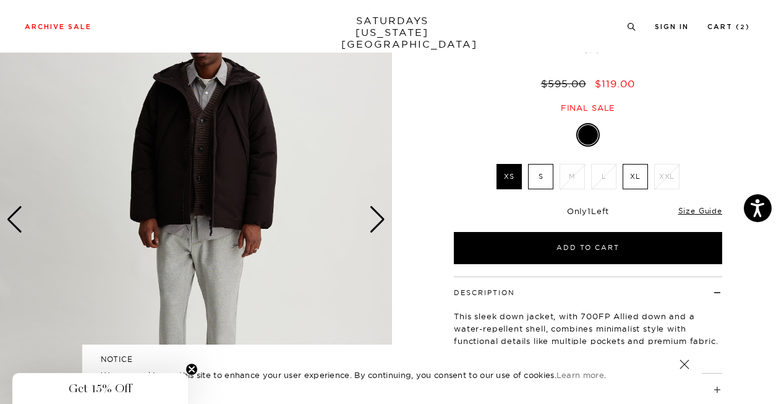
click at [380, 220] on div "Next slide" at bounding box center [377, 219] width 17 height 27
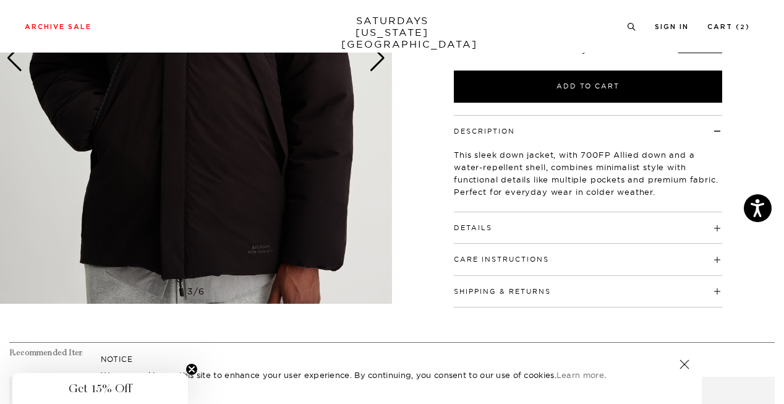
scroll to position [267, 0]
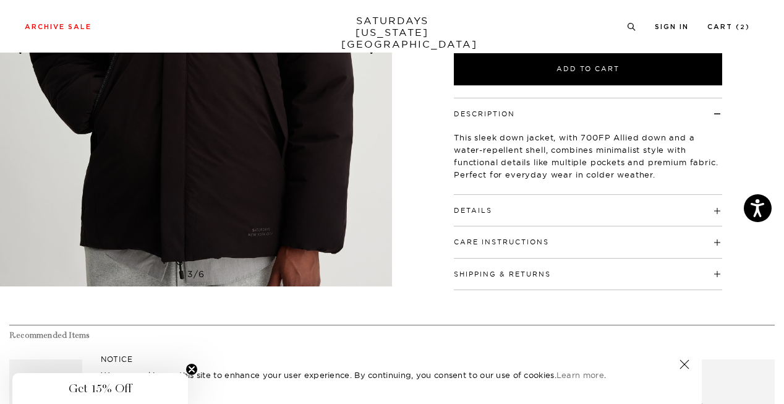
click at [484, 215] on div "Details 100% Polyester lining and outer shell 90% Down / 10% Feathers 700FP All…" at bounding box center [588, 211] width 268 height 32
click at [477, 212] on button "Details" at bounding box center [473, 210] width 38 height 7
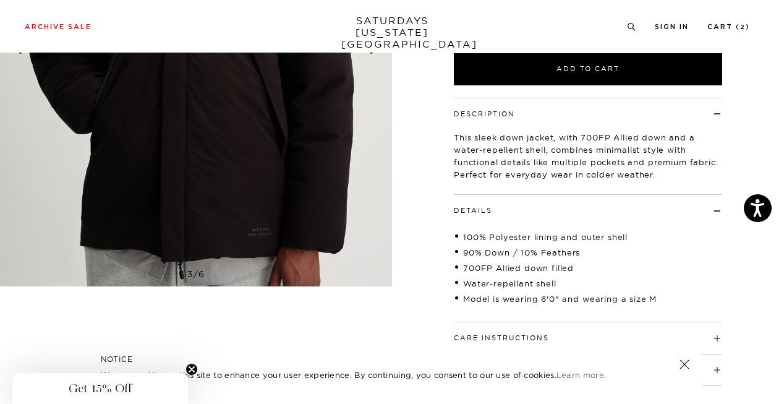
click at [470, 209] on button "Details" at bounding box center [473, 210] width 38 height 7
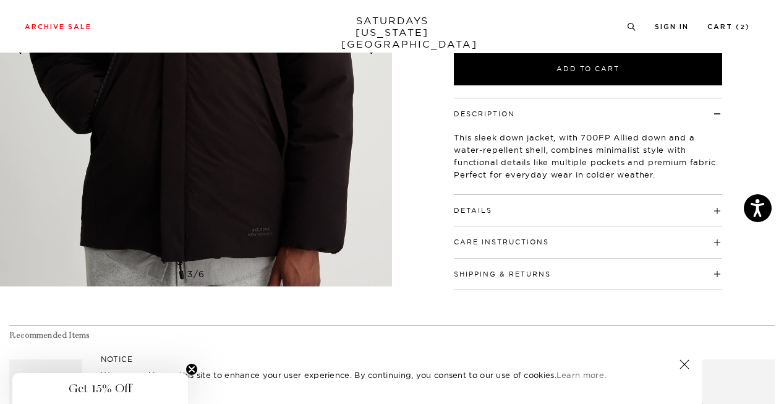
click at [480, 239] on button "Care Instructions" at bounding box center [501, 242] width 95 height 7
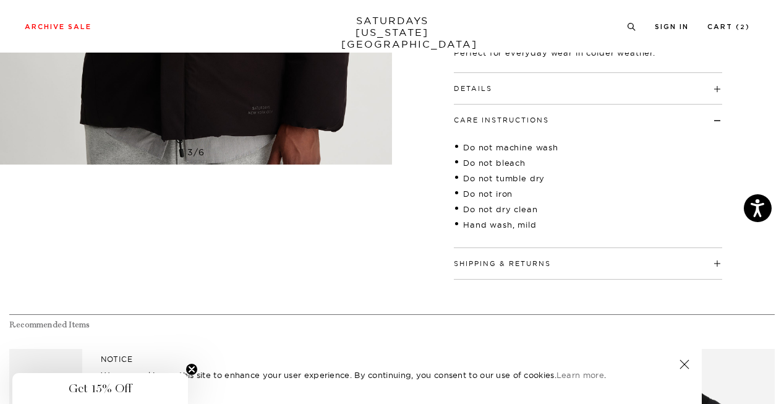
scroll to position [411, 0]
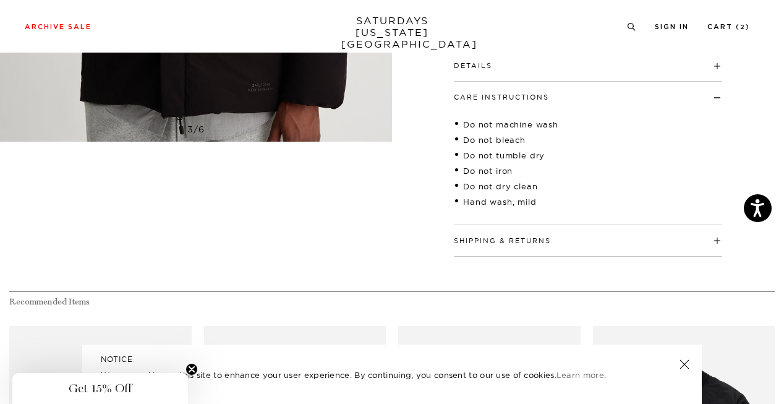
click at [480, 237] on button "Shipping & Returns" at bounding box center [502, 240] width 97 height 7
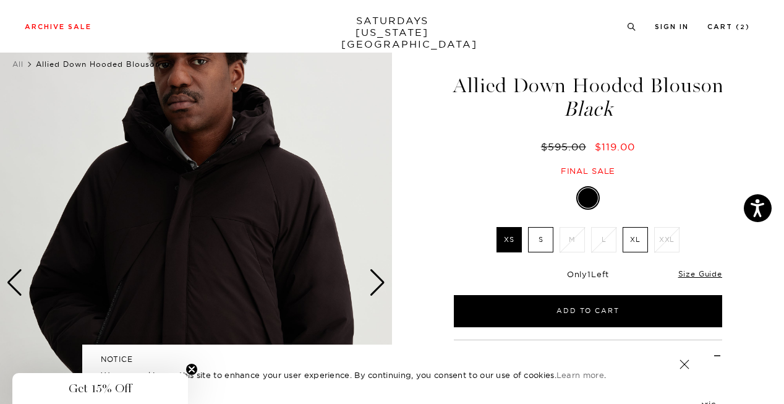
scroll to position [0, 0]
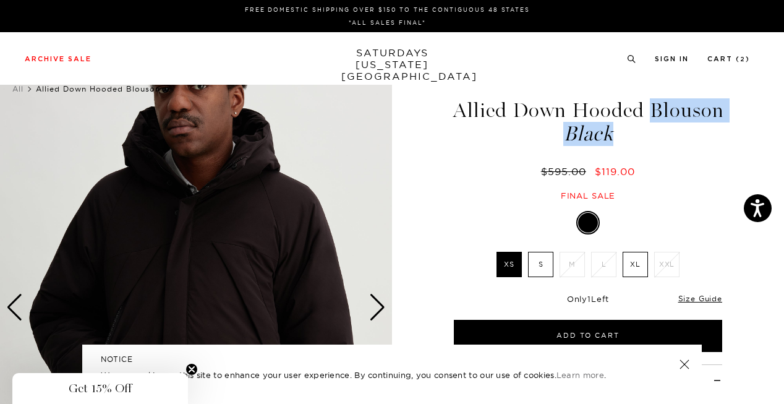
drag, startPoint x: 638, startPoint y: 139, endPoint x: 427, endPoint y: 107, distance: 212.7
click at [427, 107] on div "3 / 6" at bounding box center [392, 397] width 784 height 670
copy h1 "Allied Down Hooded Blouson Black"
click at [734, 58] on link "Cart ( 2 )" at bounding box center [728, 59] width 43 height 7
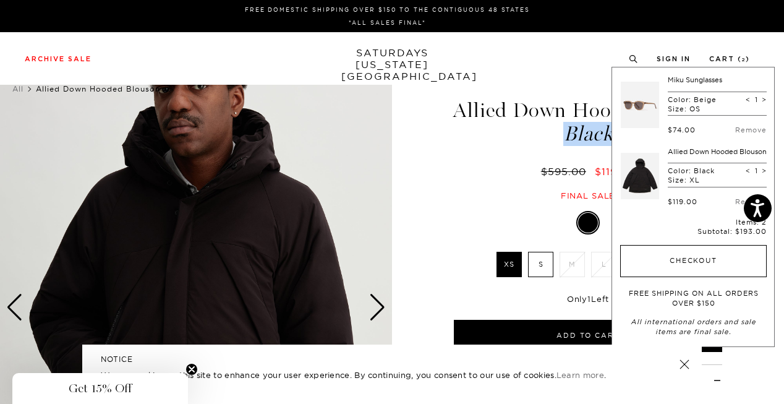
click at [688, 259] on button "Checkout" at bounding box center [693, 261] width 147 height 32
